Goal: Information Seeking & Learning: Learn about a topic

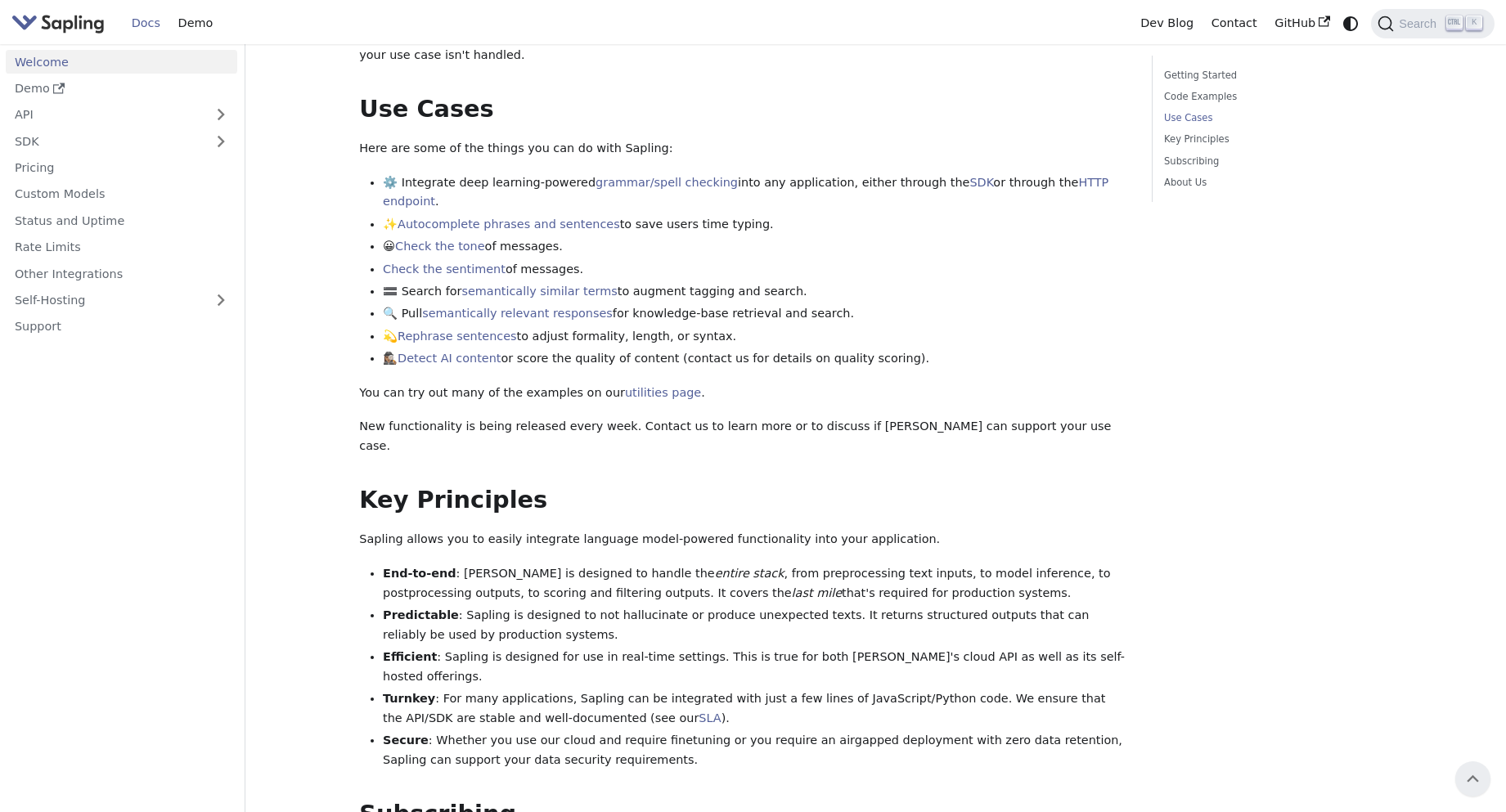
scroll to position [573, 0]
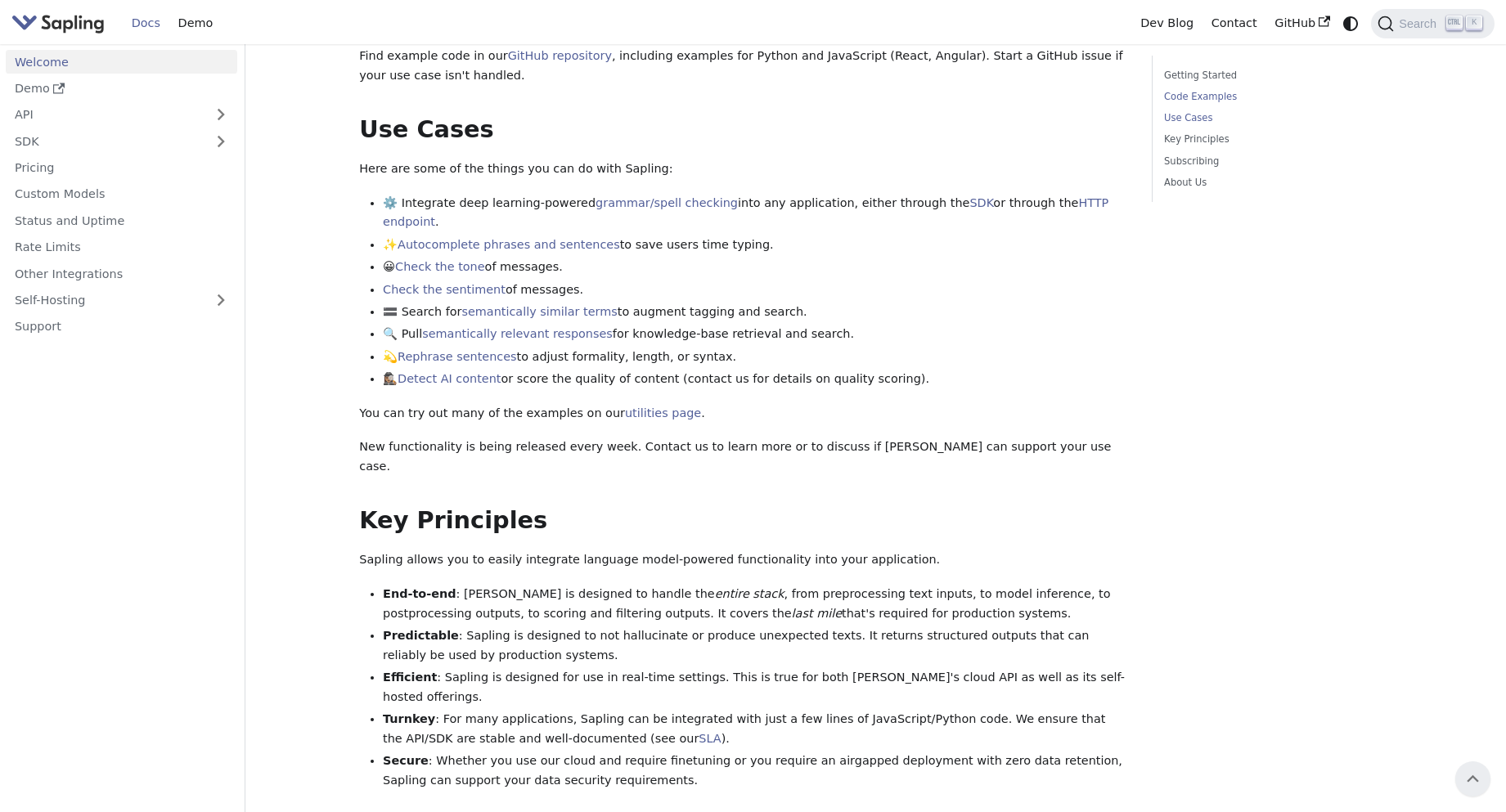
click at [1223, 97] on link "Code Examples" at bounding box center [1274, 96] width 221 height 15
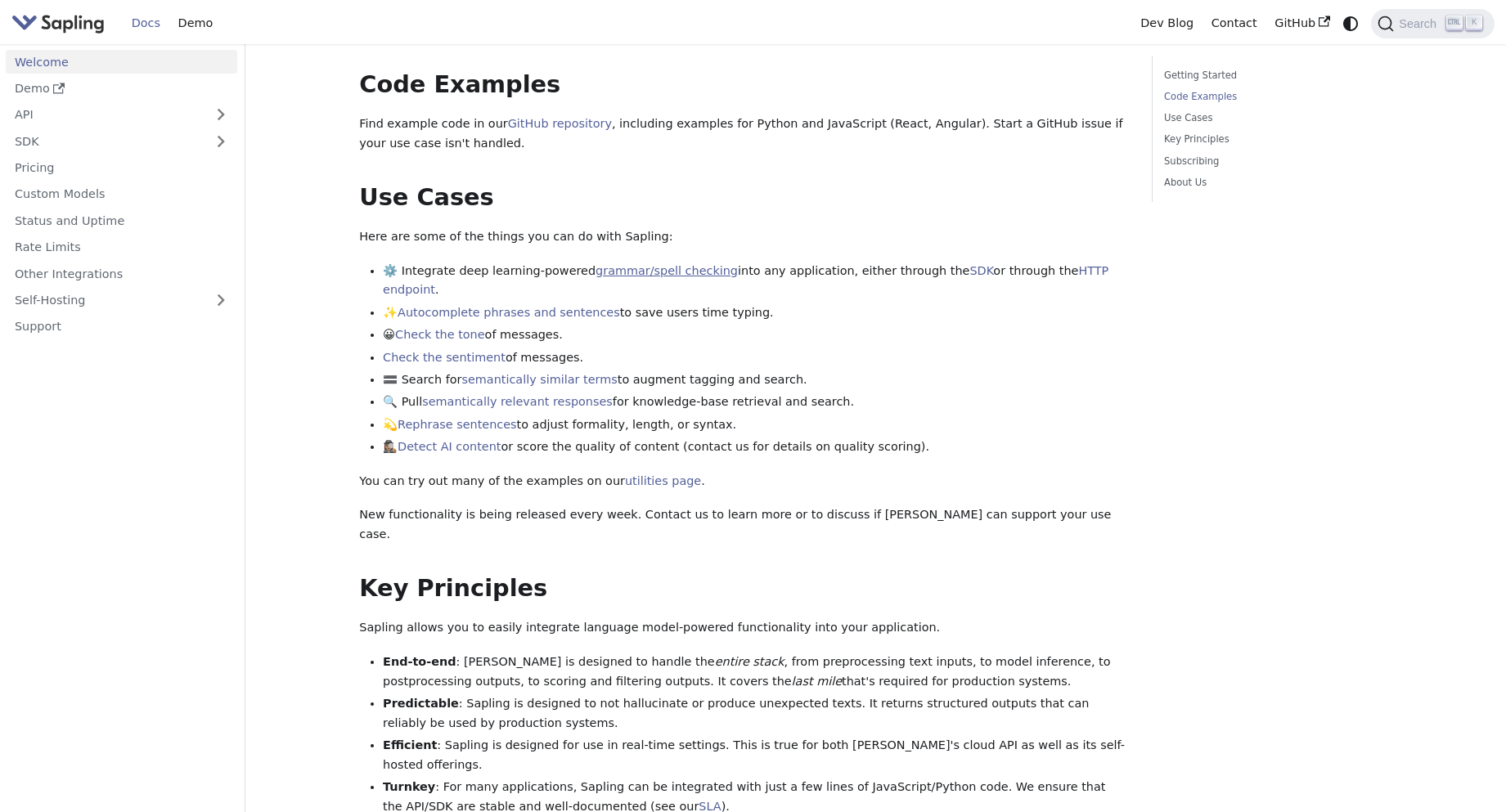
click at [633, 264] on link "grammar/spell checking" at bounding box center [666, 270] width 143 height 13
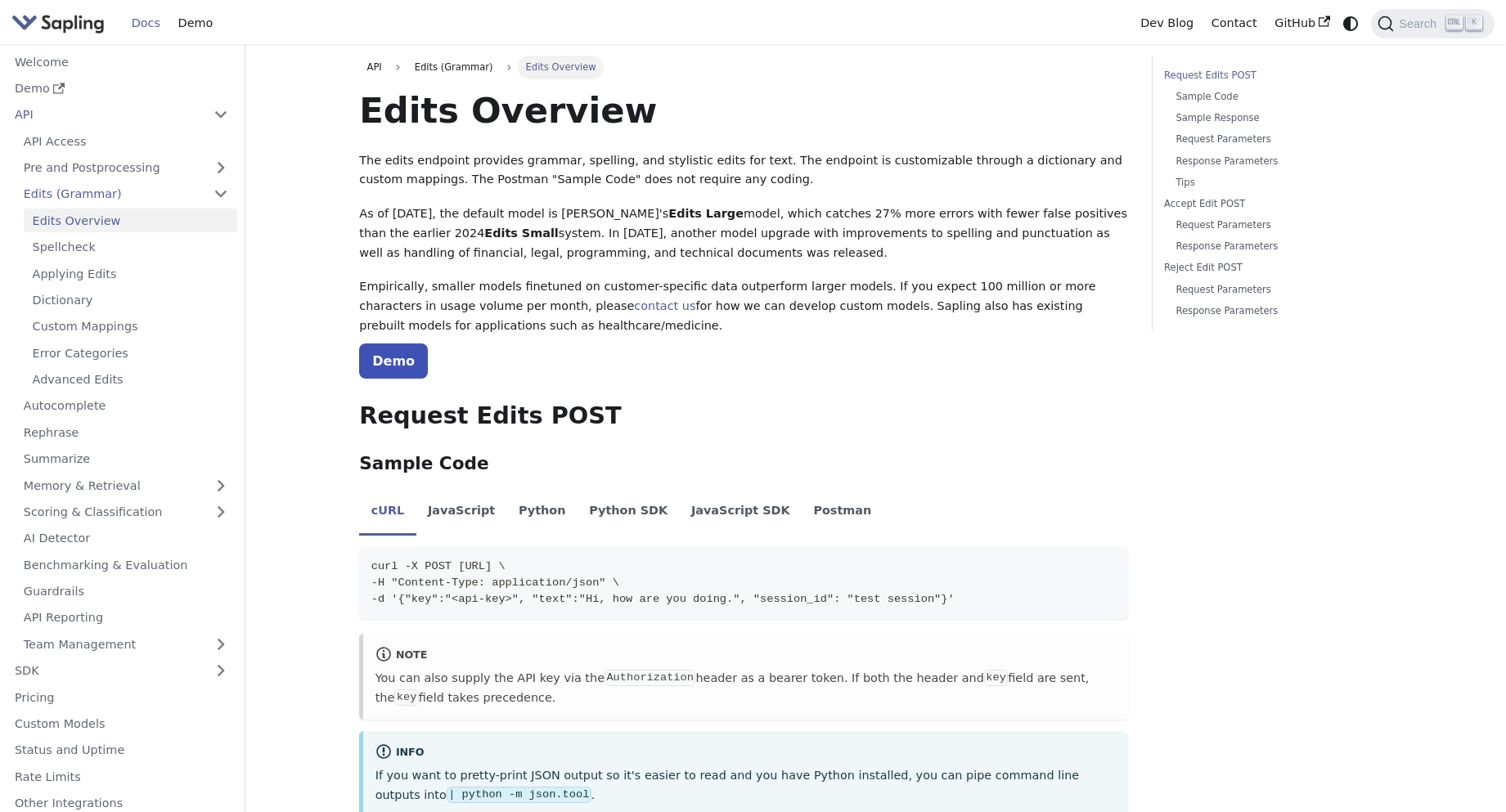
scroll to position [246, 0]
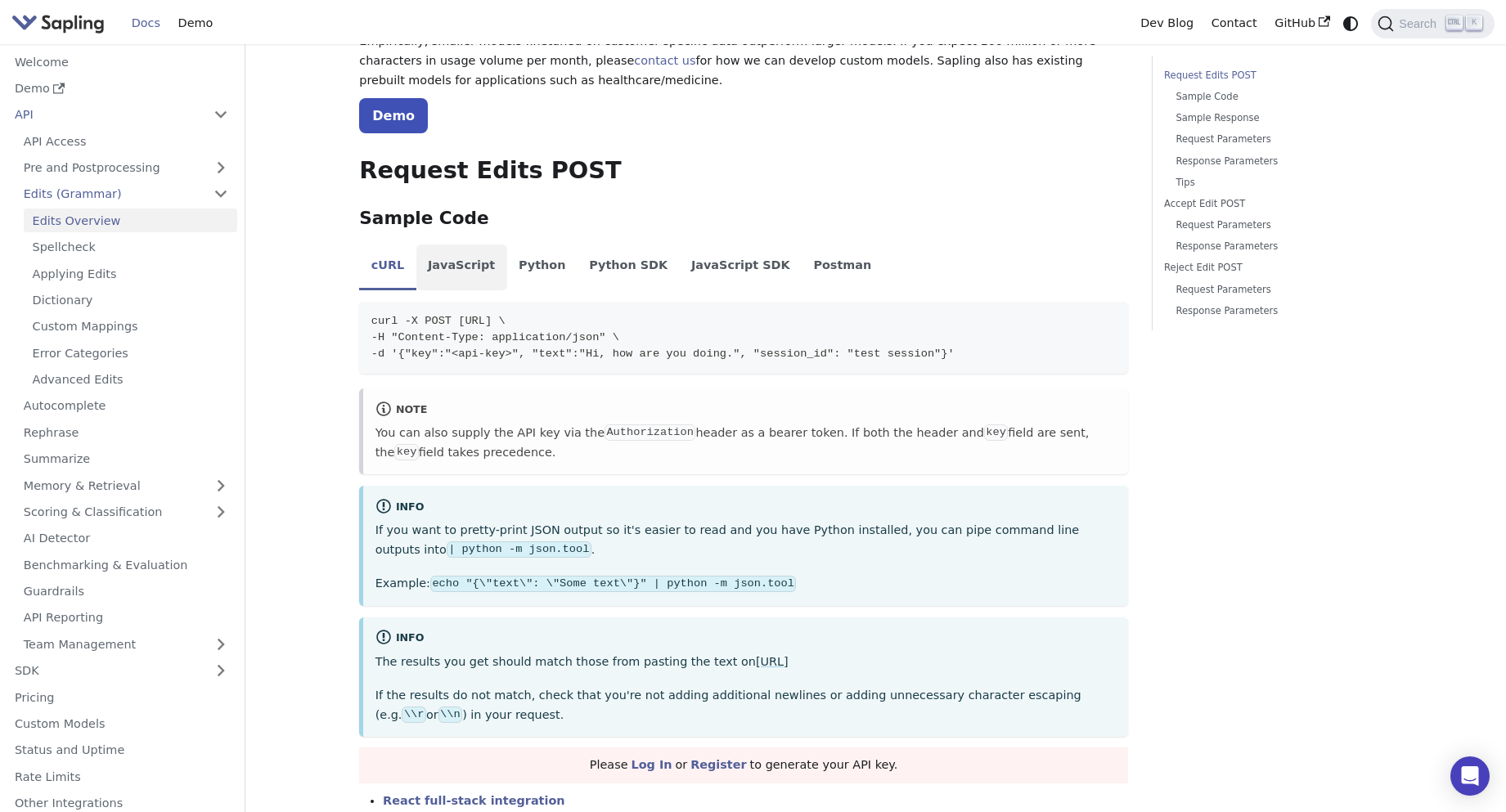
click at [475, 268] on li "JavaScript" at bounding box center [461, 268] width 91 height 45
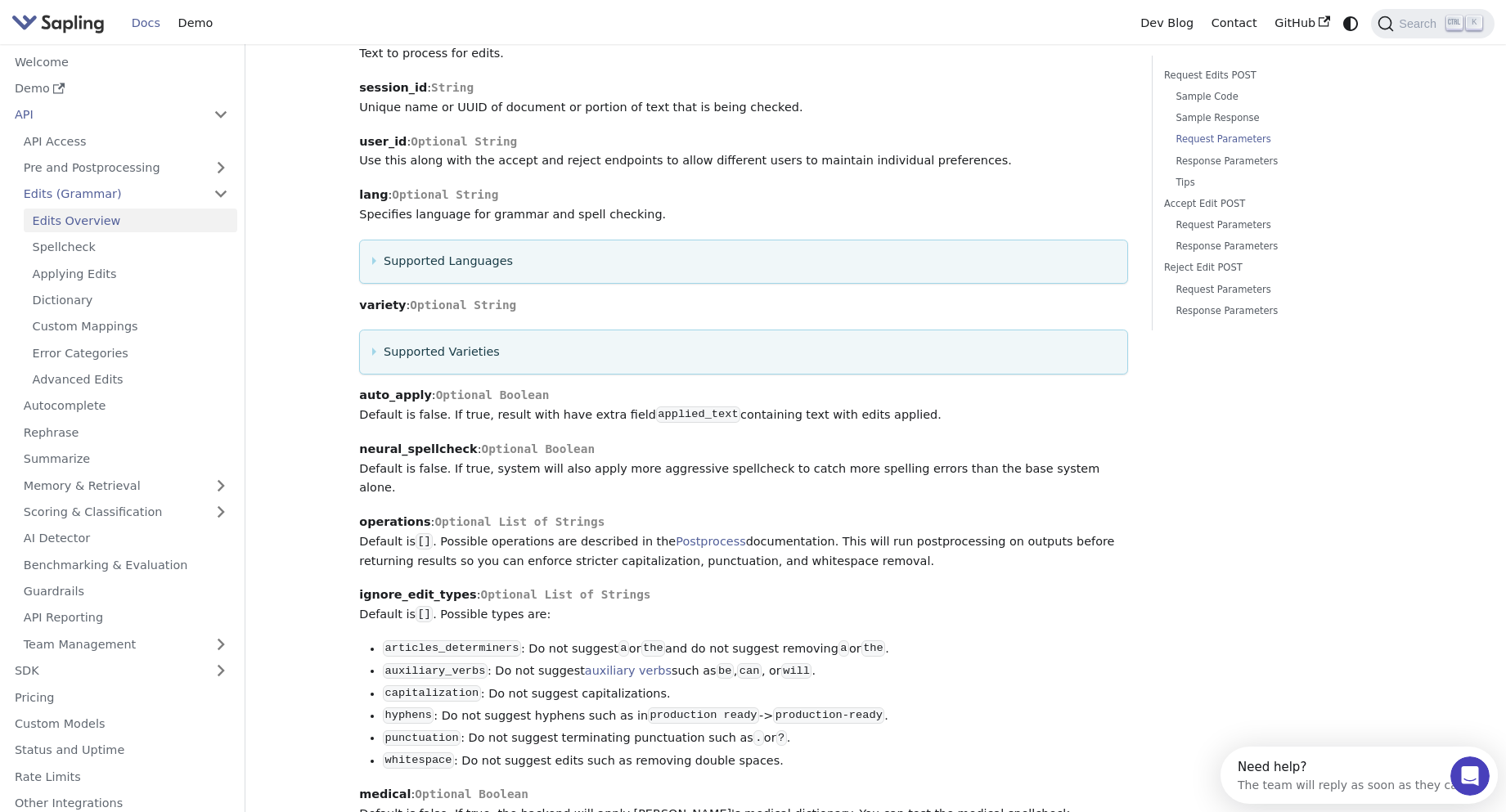
scroll to position [0, 0]
click at [367, 257] on details "Supported Languages Specifies language for grammar and spell checking. Defaults…" at bounding box center [743, 262] width 769 height 45
click at [369, 248] on details "Supported Languages Specifies language for grammar and spell checking. Defaults…" at bounding box center [743, 262] width 769 height 45
click at [372, 251] on summary "Supported Languages" at bounding box center [744, 261] width 743 height 20
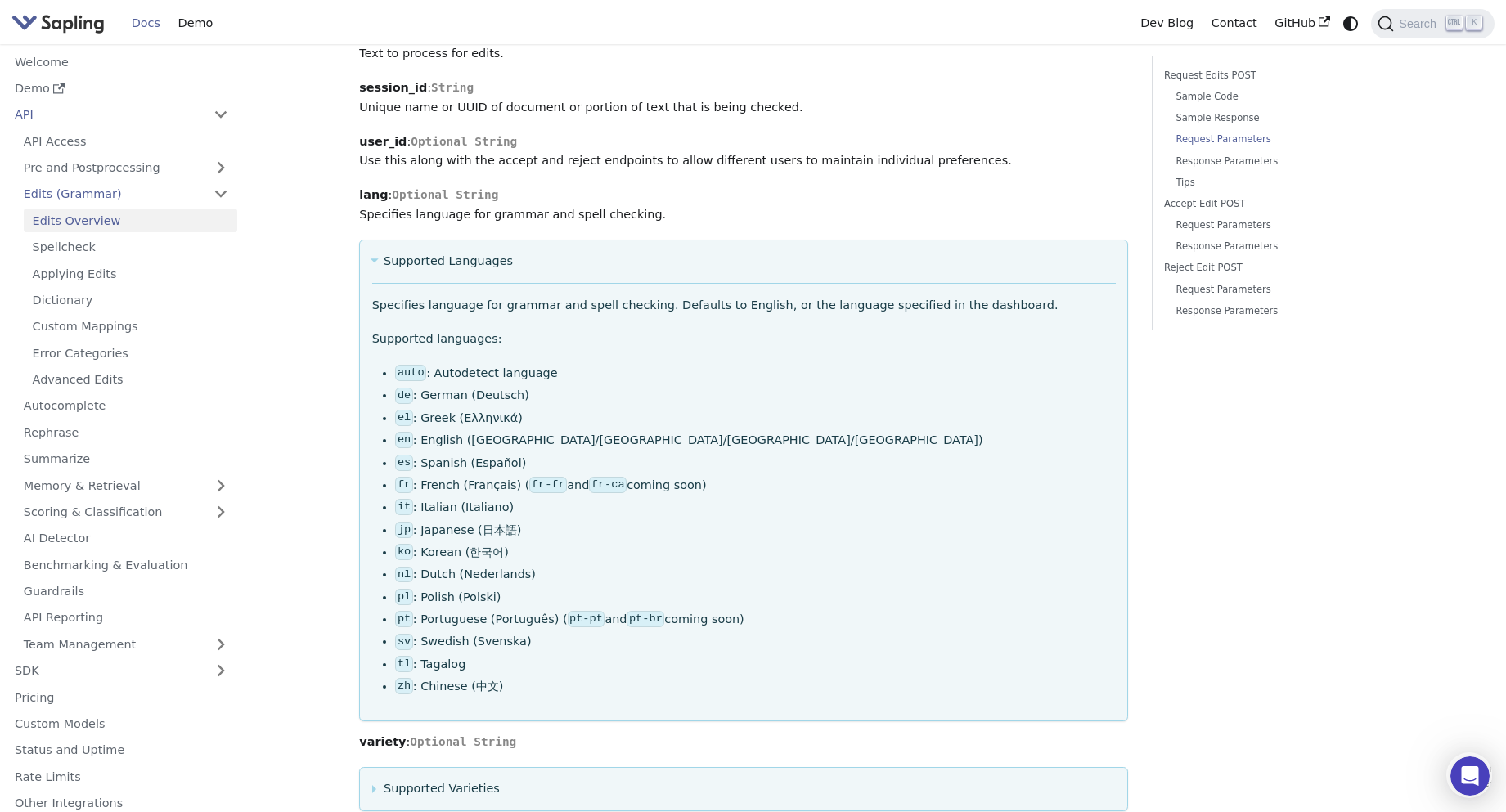
click at [372, 251] on summary "Supported Languages" at bounding box center [744, 261] width 743 height 20
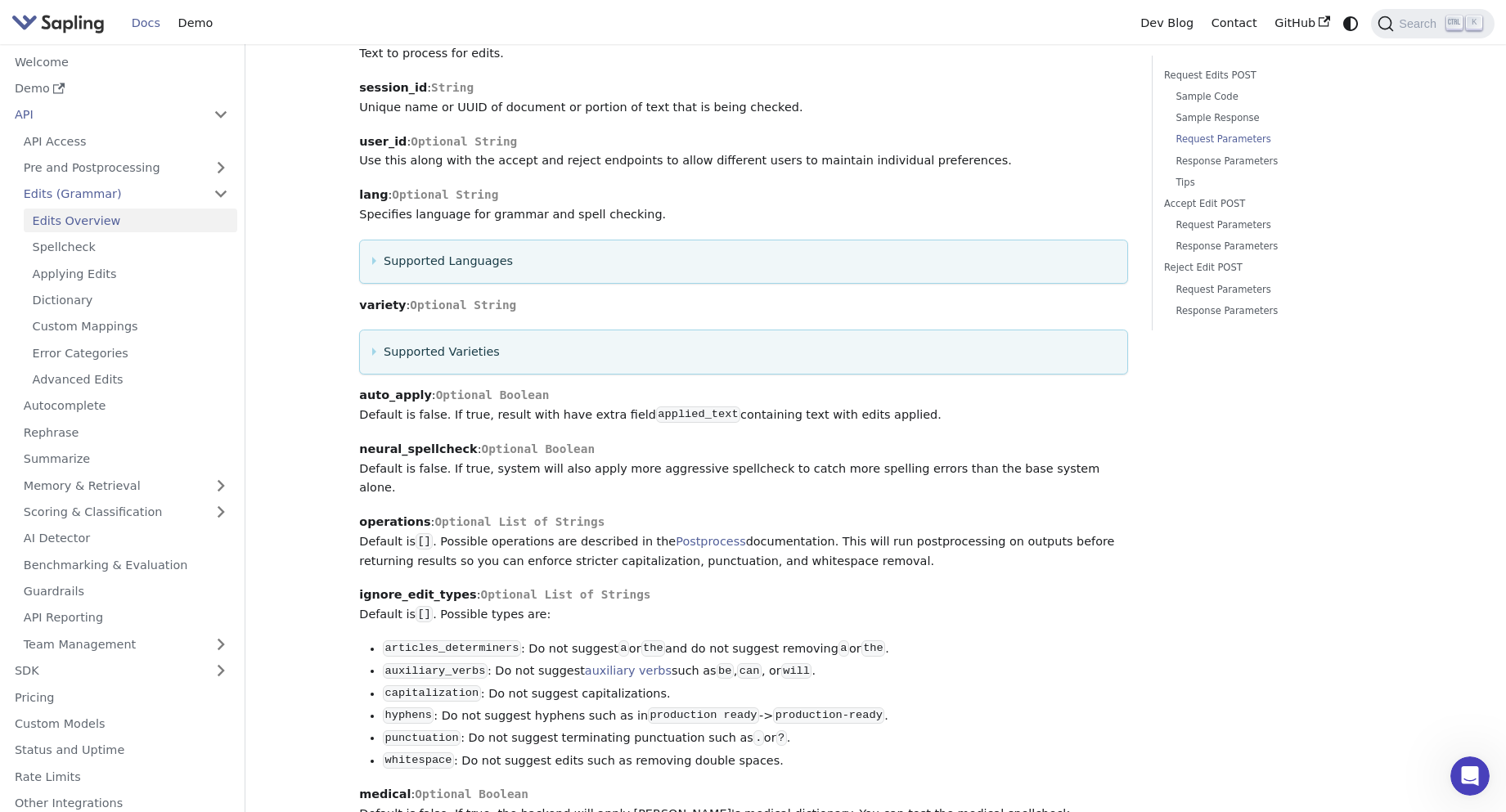
click at [372, 251] on summary "Supported Languages" at bounding box center [744, 261] width 743 height 20
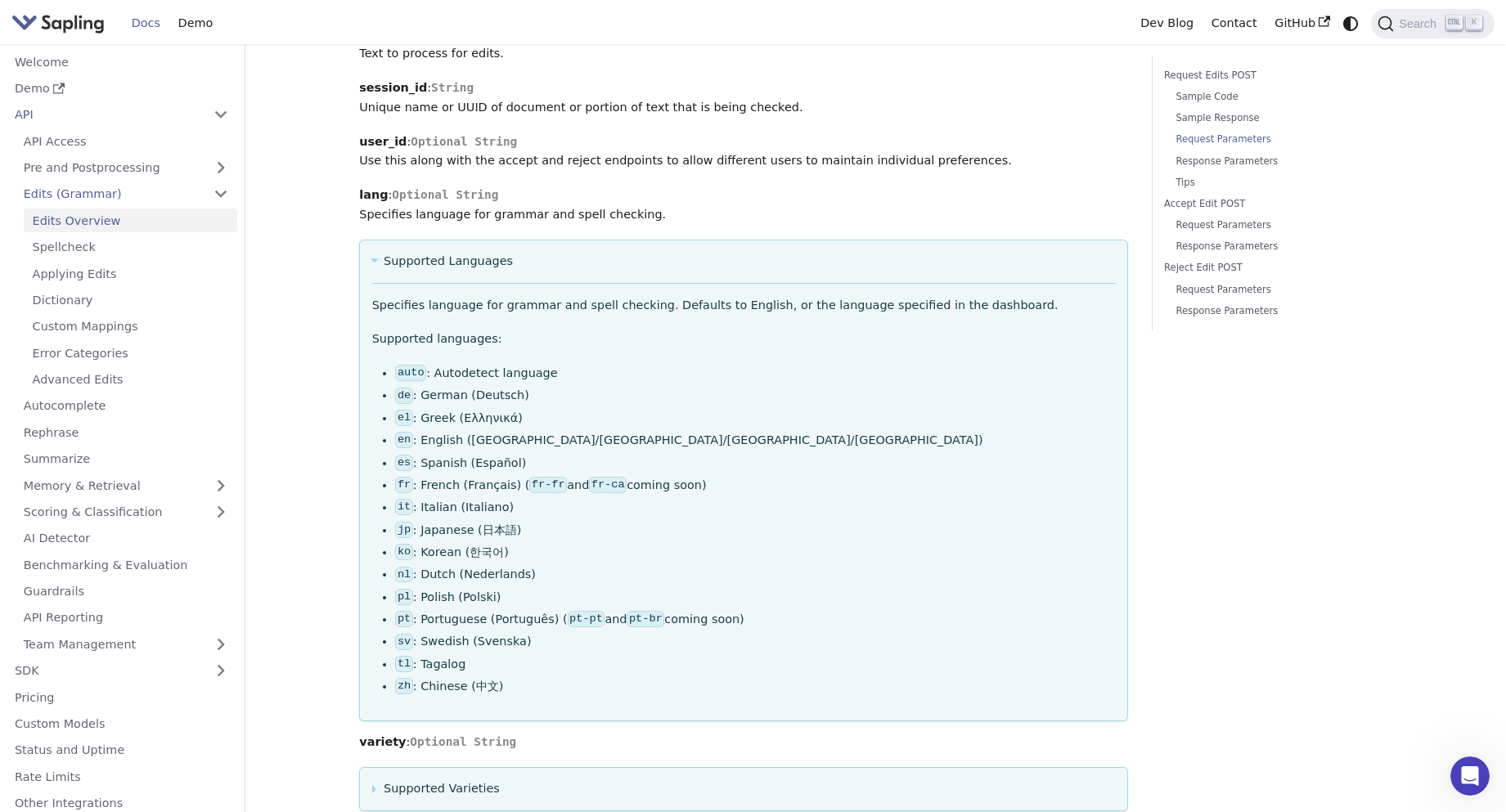
click at [372, 251] on summary "Supported Languages" at bounding box center [744, 261] width 743 height 20
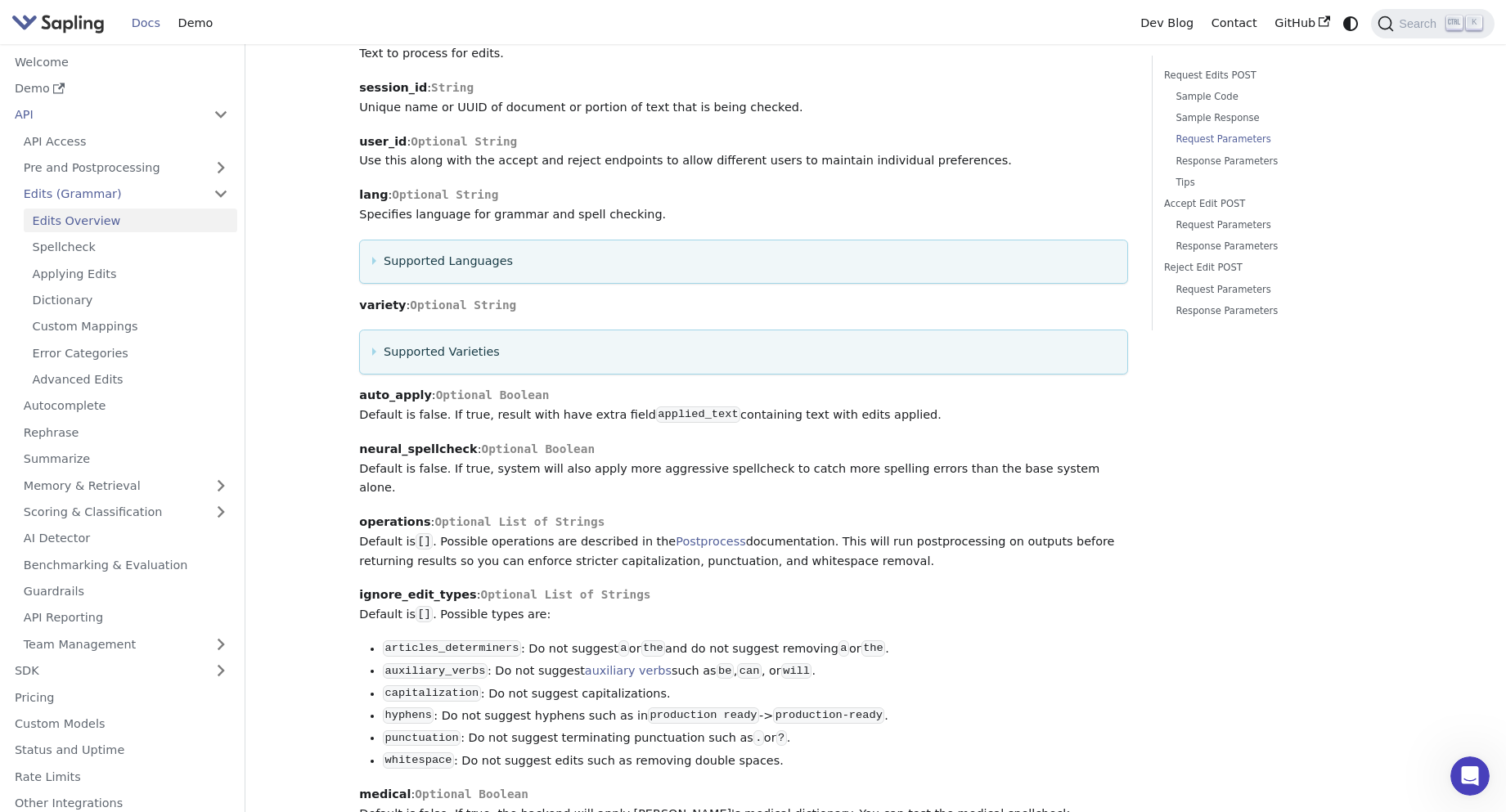
click at [156, 15] on link "Docs" at bounding box center [146, 23] width 46 height 26
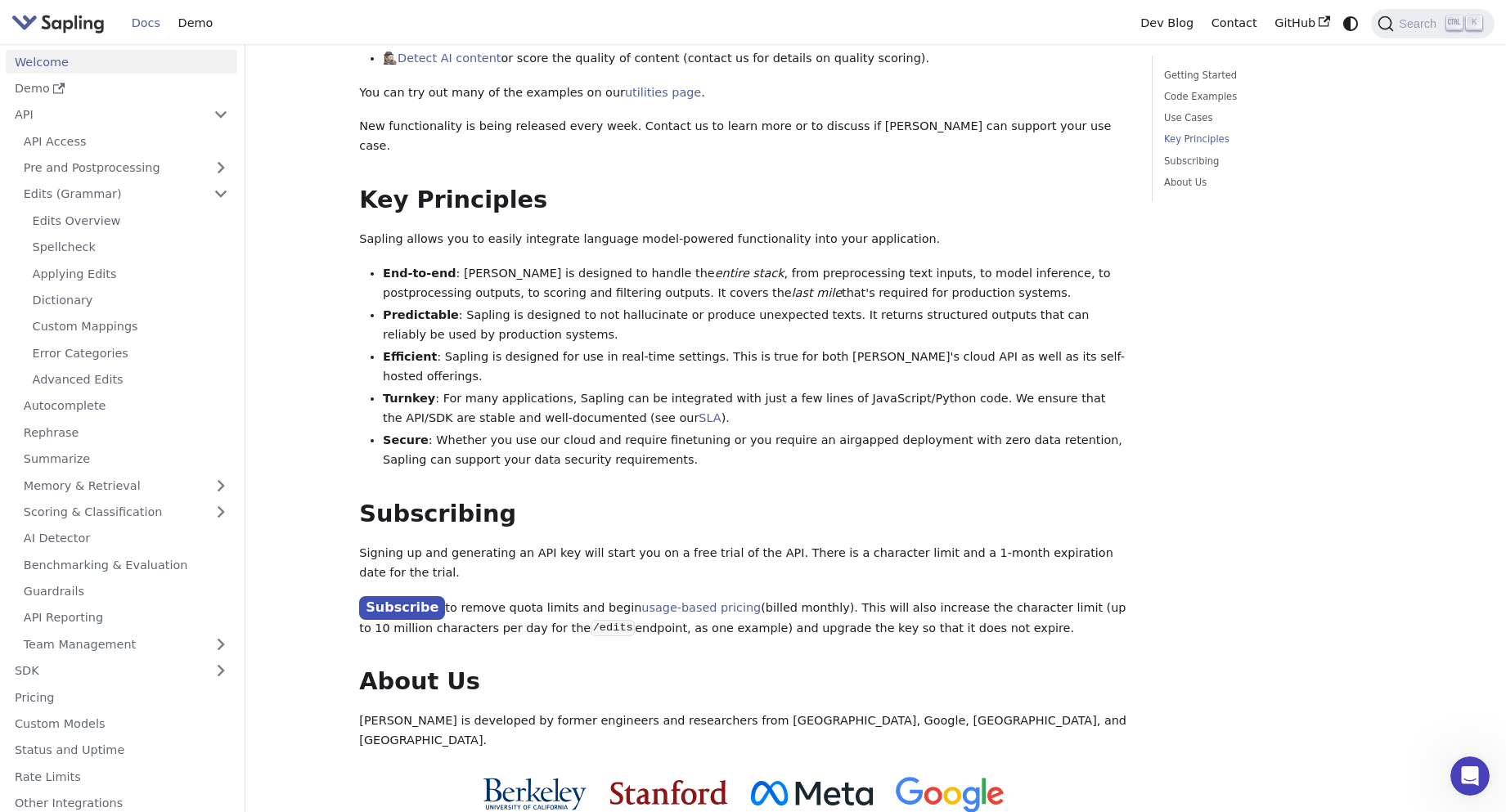
scroll to position [900, 0]
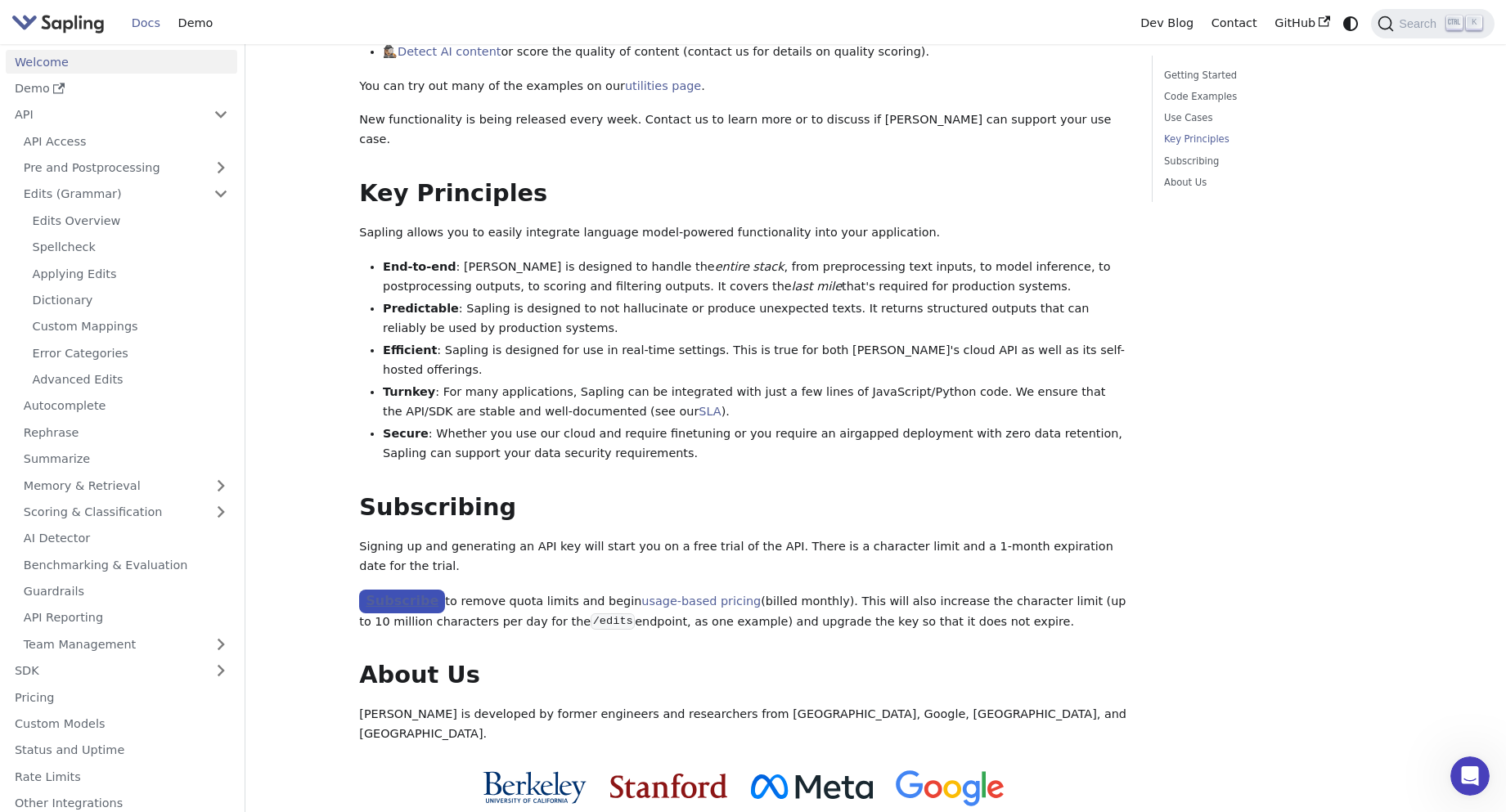
click at [397, 590] on link "Subscribe" at bounding box center [402, 601] width 86 height 24
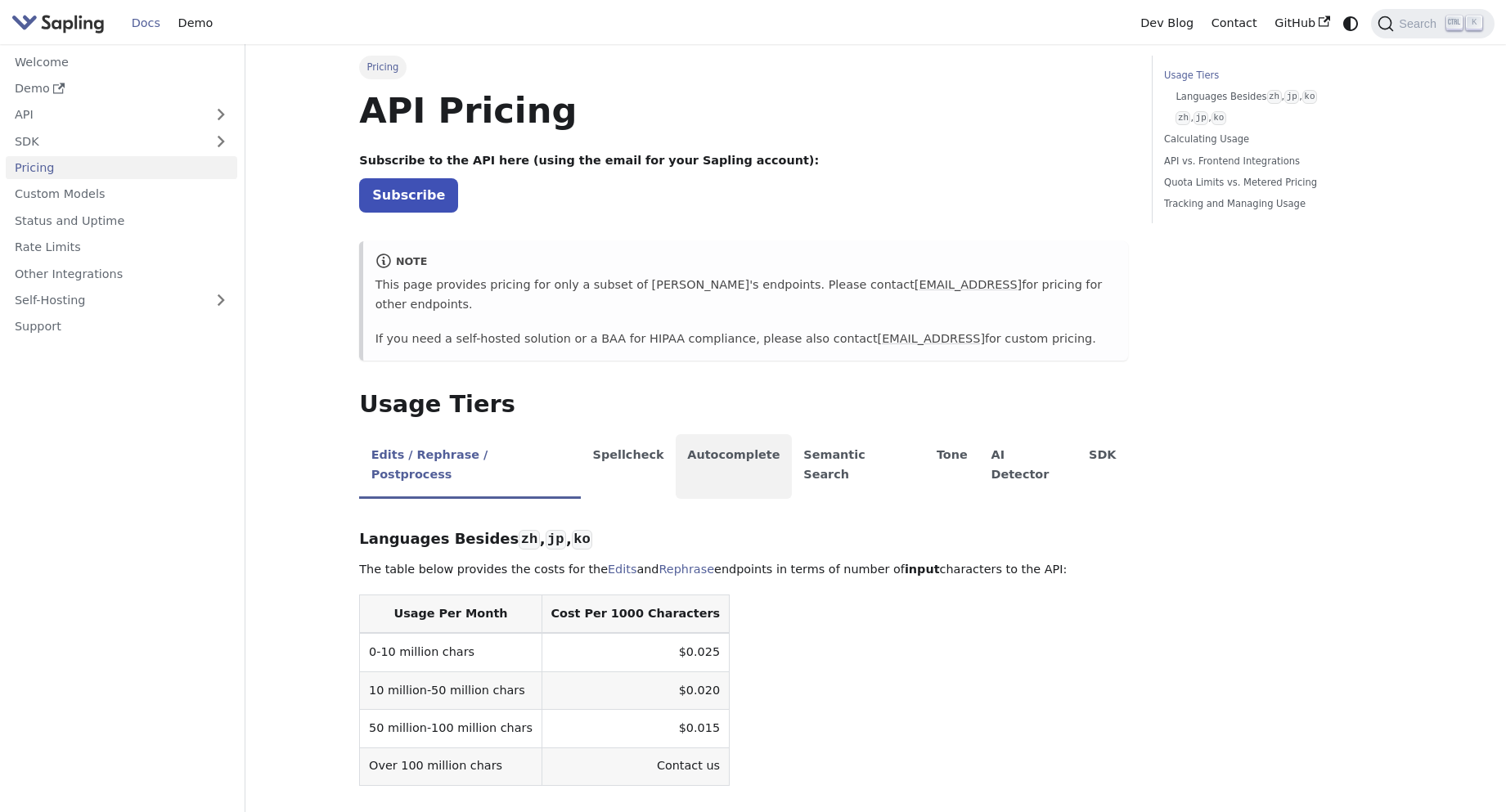
click at [676, 434] on li "Autocomplete" at bounding box center [734, 466] width 116 height 64
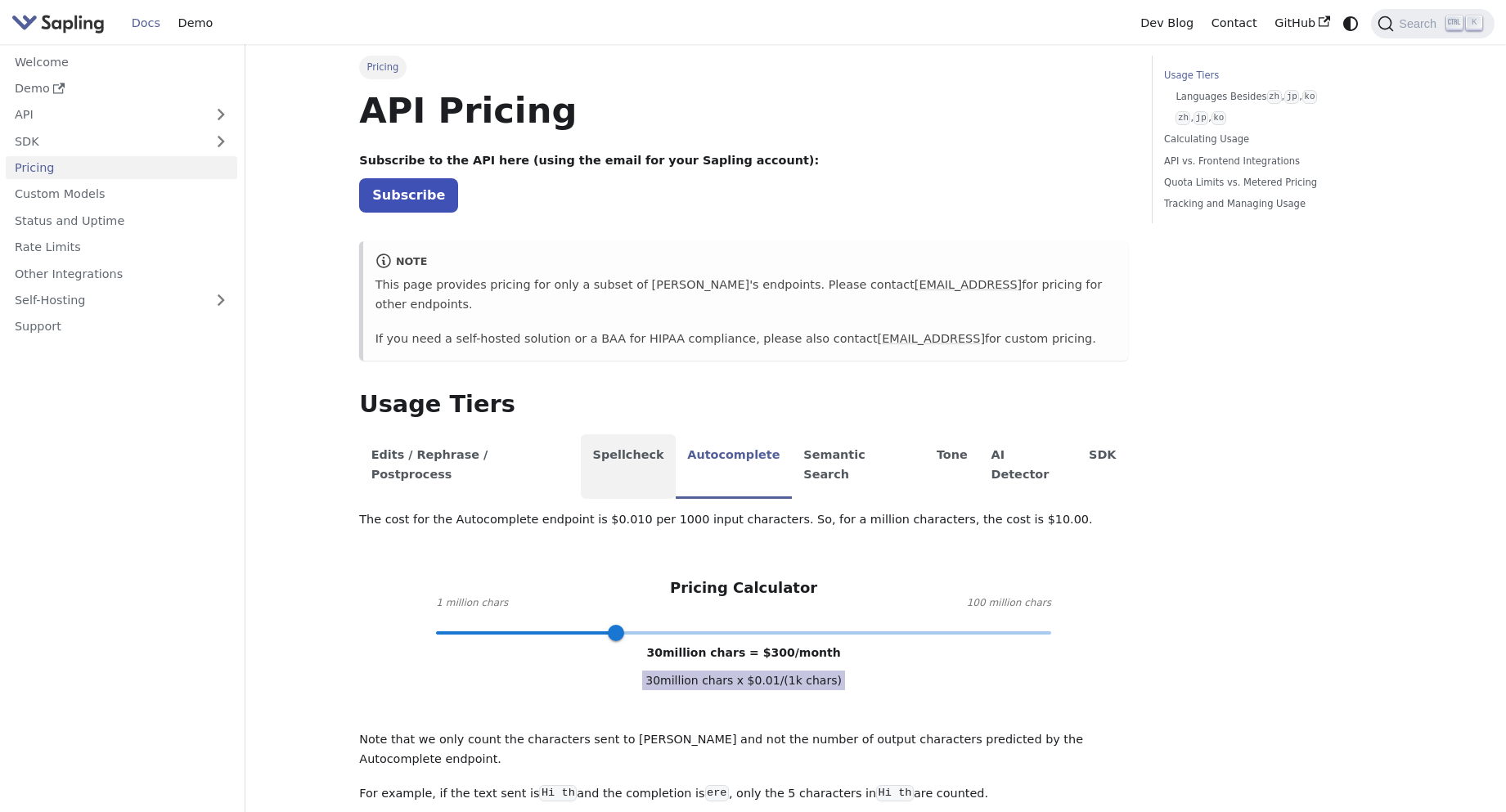
click at [591, 434] on li "Spellcheck" at bounding box center [628, 466] width 95 height 64
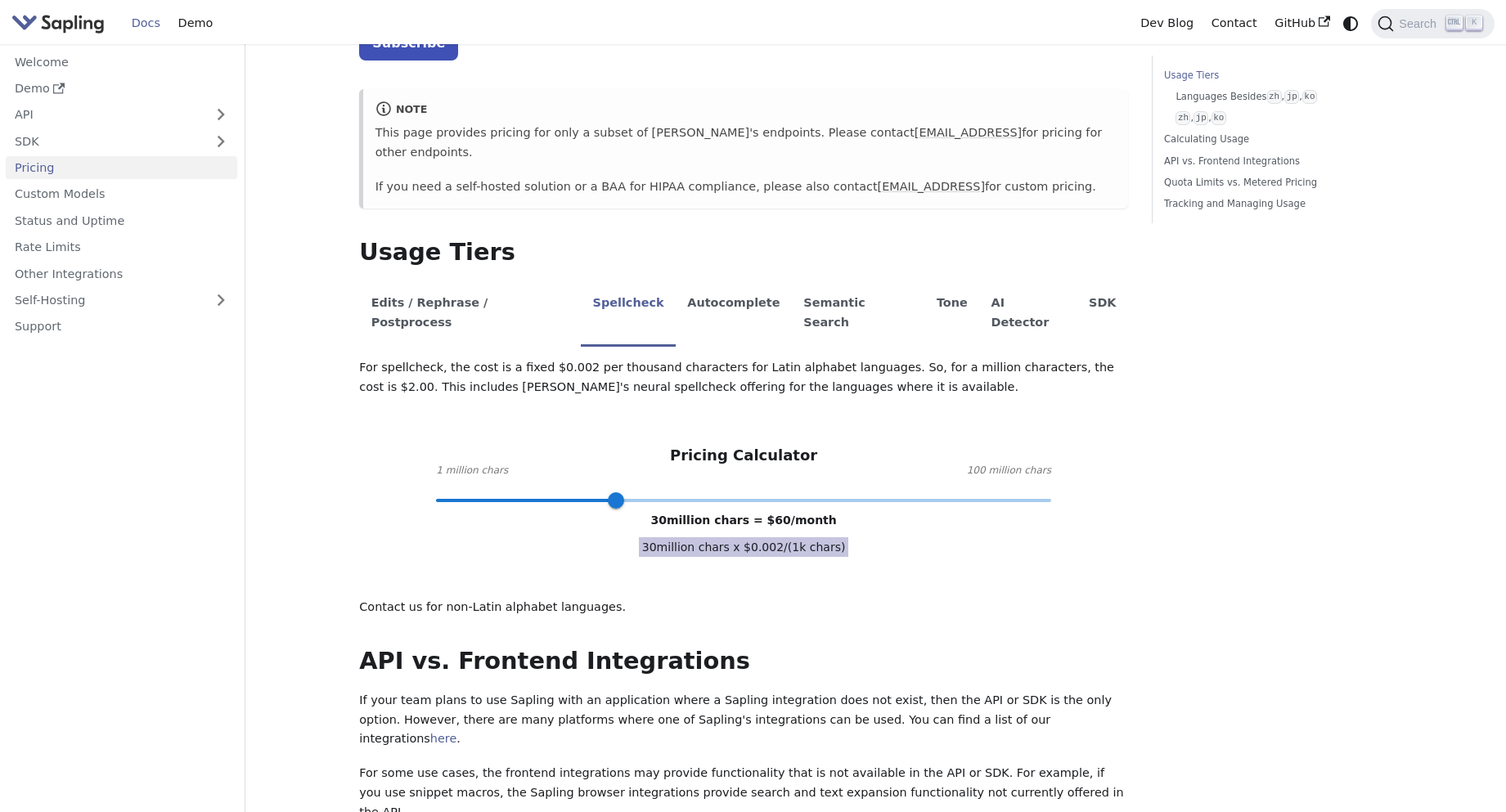
scroll to position [164, 0]
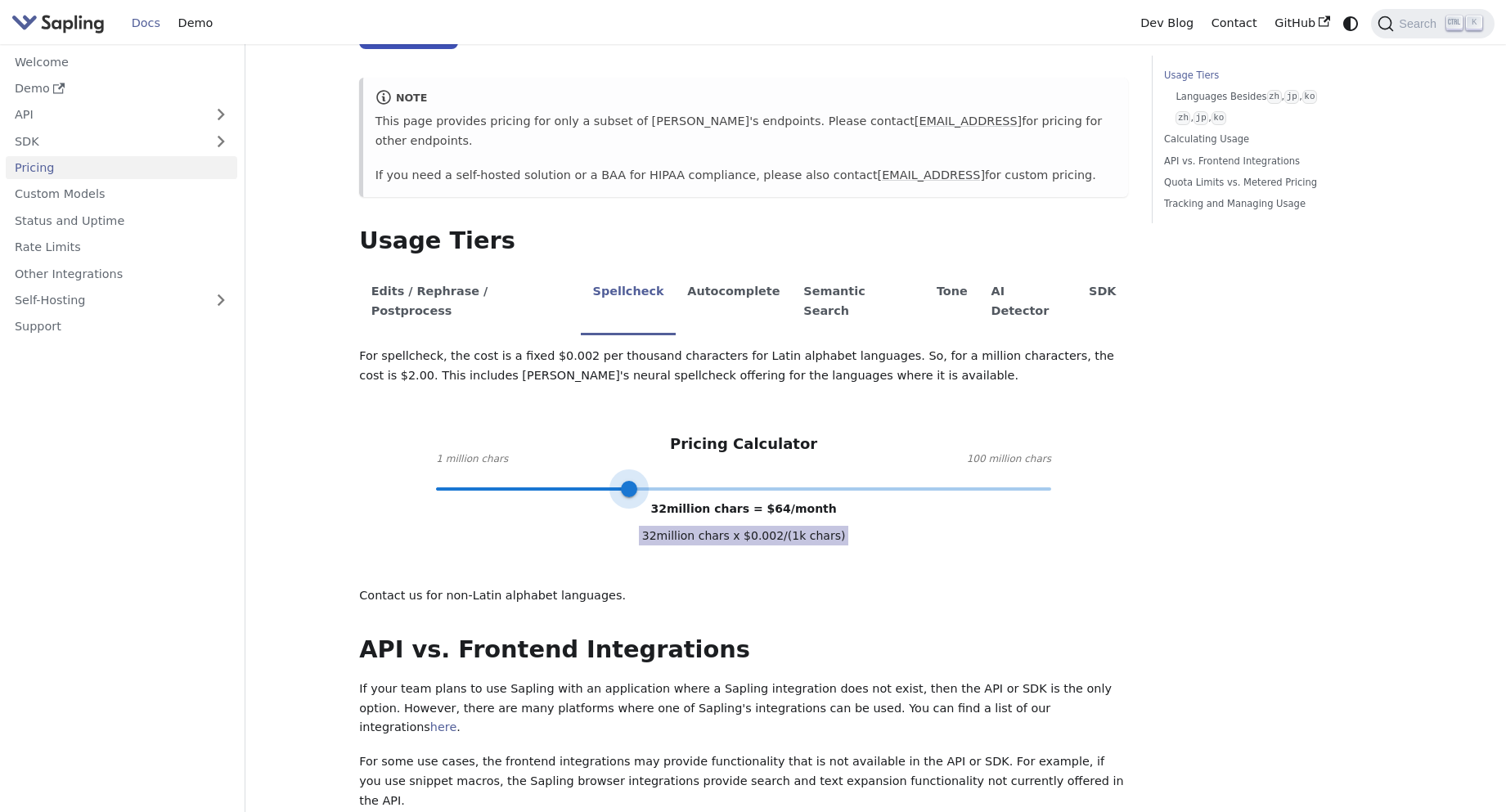
type input "100"
drag, startPoint x: 627, startPoint y: 441, endPoint x: 1206, endPoint y: 491, distance: 581.2
click at [1206, 491] on div "Pricing On this page API Pricing Subscribe to the API here (using the email for…" at bounding box center [875, 729] width 1056 height 1673
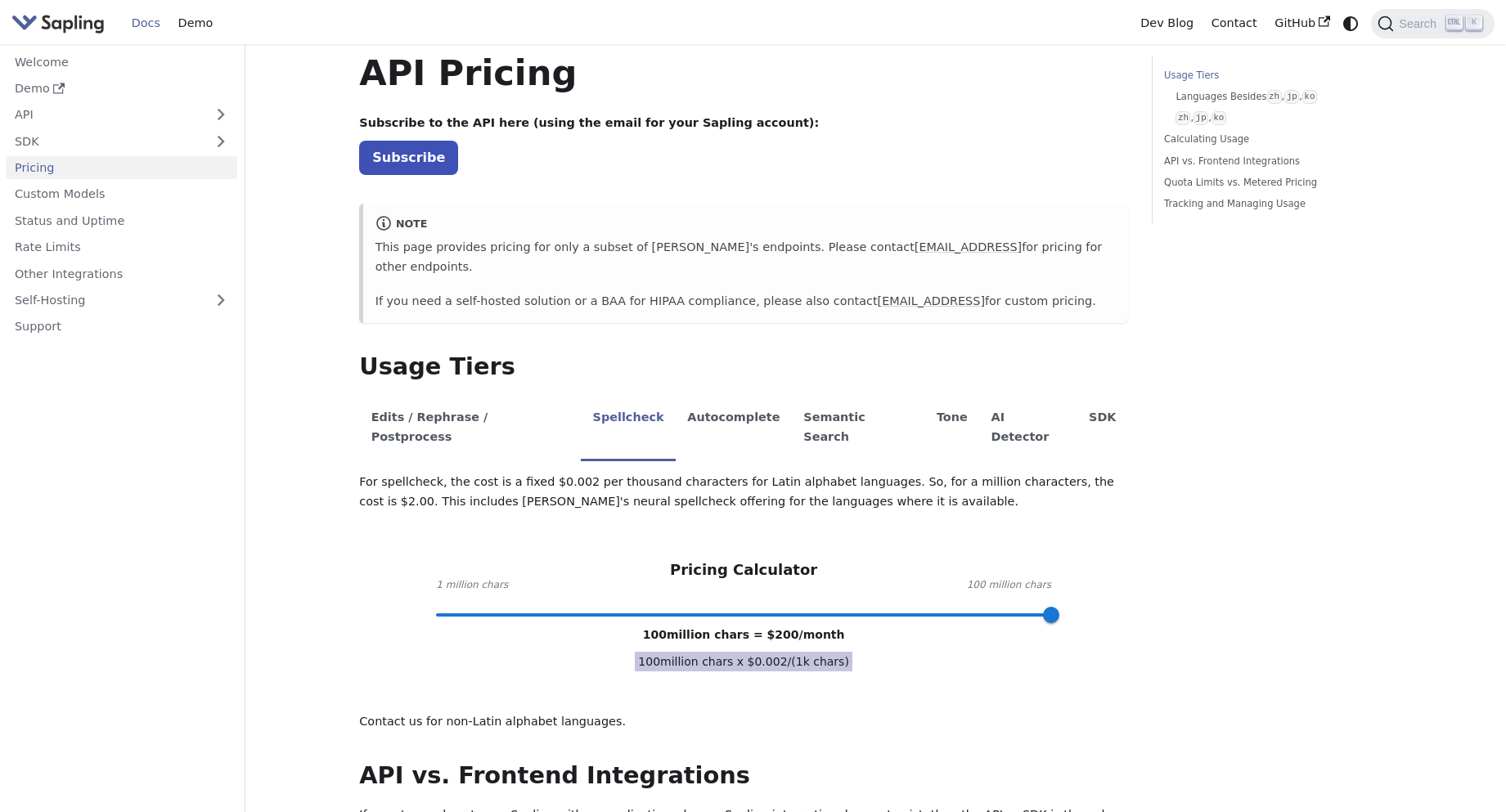
scroll to position [0, 0]
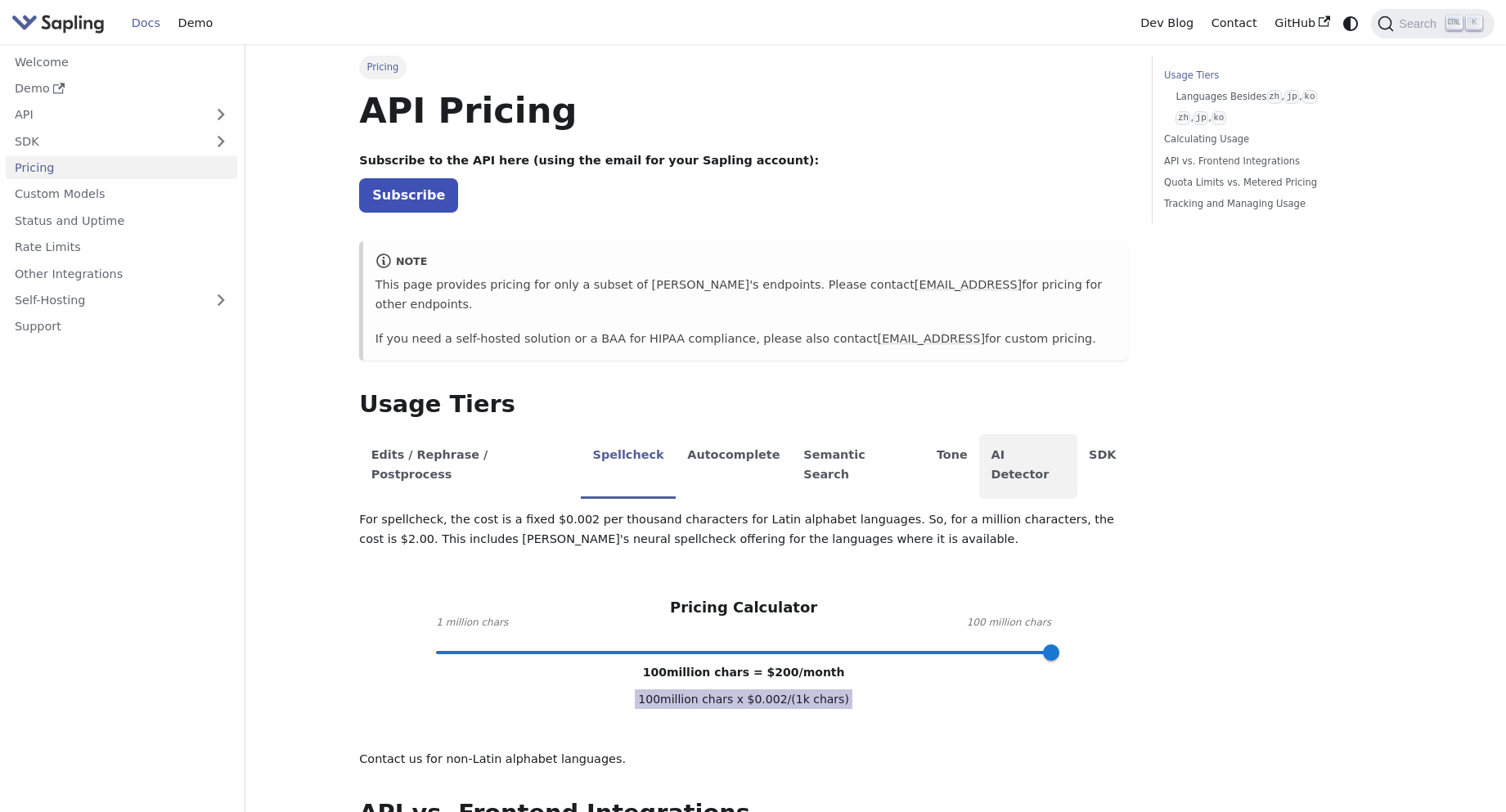
click at [979, 443] on li "AI Detector" at bounding box center [1029, 466] width 98 height 64
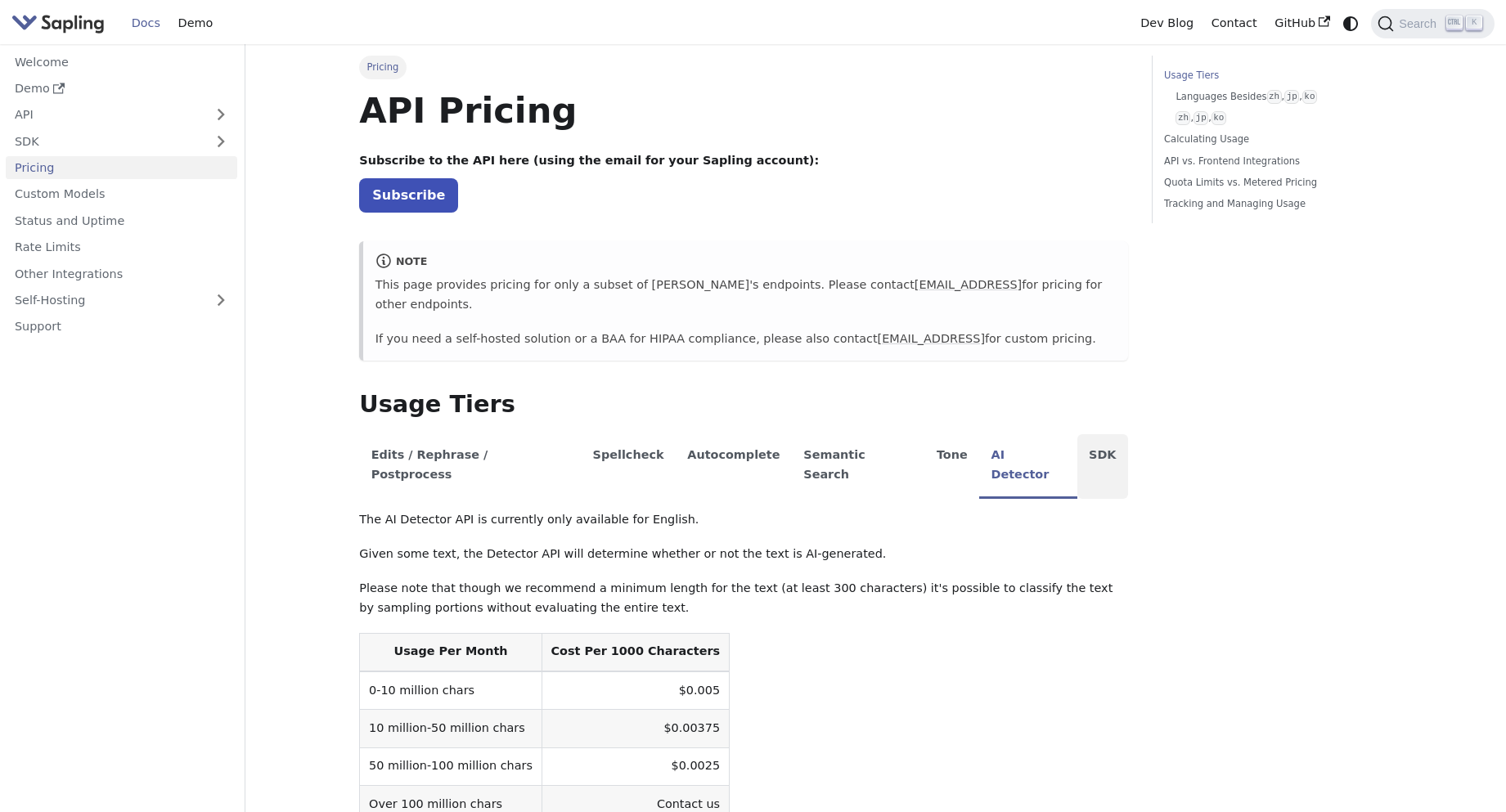
click at [1077, 437] on li "SDK" at bounding box center [1102, 466] width 51 height 64
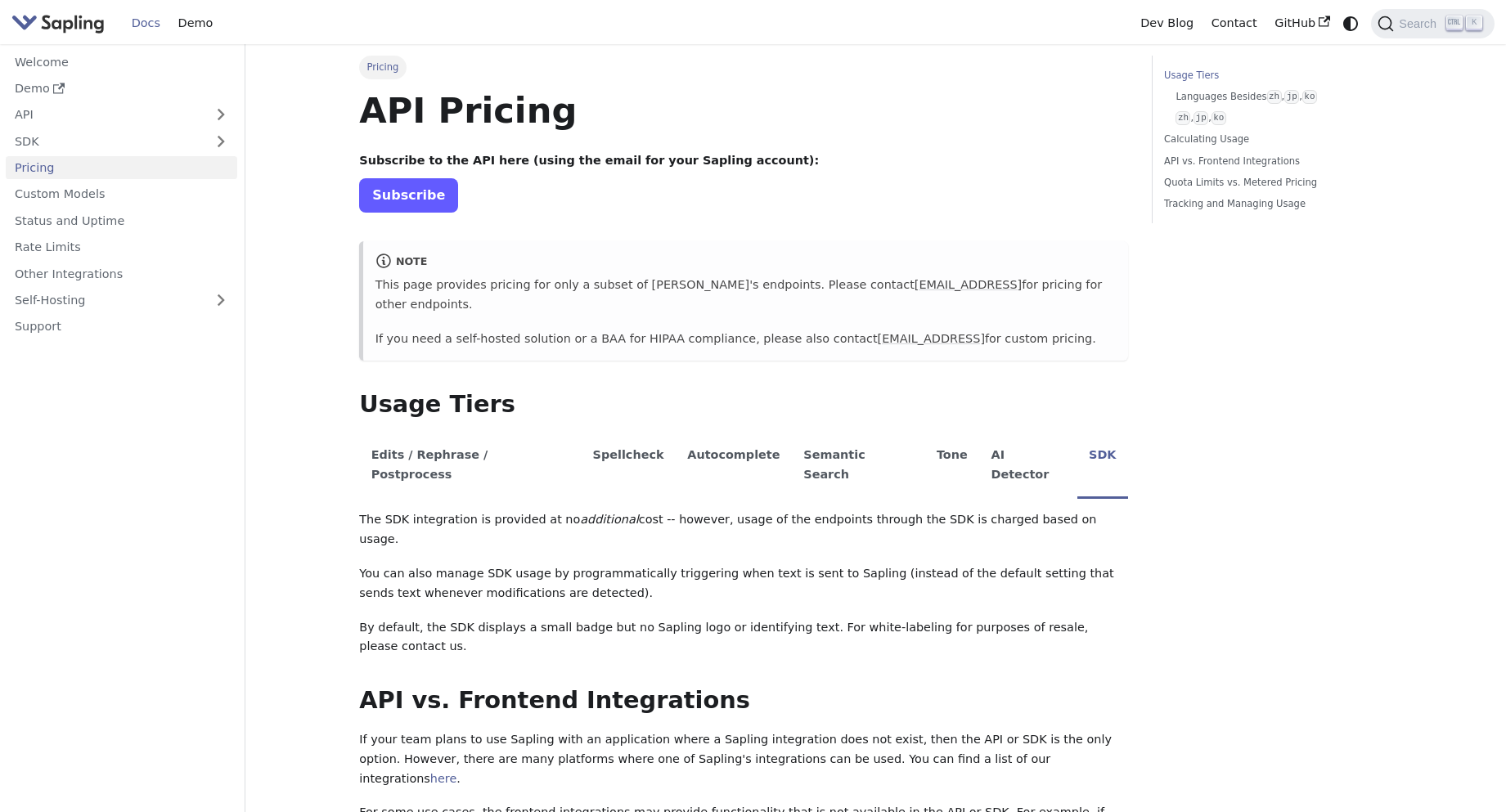
click at [418, 199] on link "Subscribe" at bounding box center [408, 195] width 99 height 33
click at [214, 112] on button "Expand sidebar category 'API'" at bounding box center [220, 114] width 33 height 24
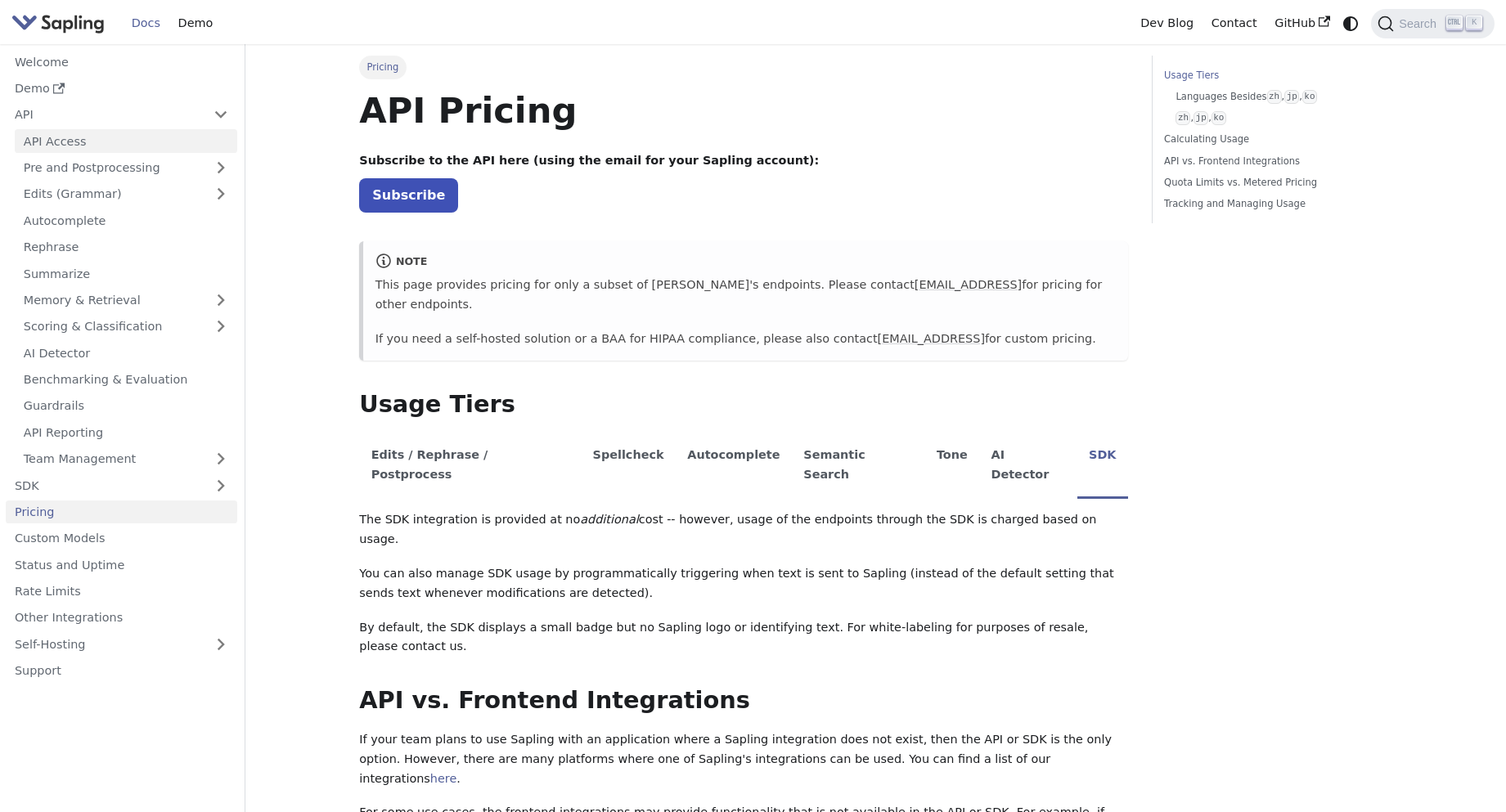
click at [121, 143] on link "API Access" at bounding box center [126, 141] width 222 height 24
